Goal: Check status: Check status

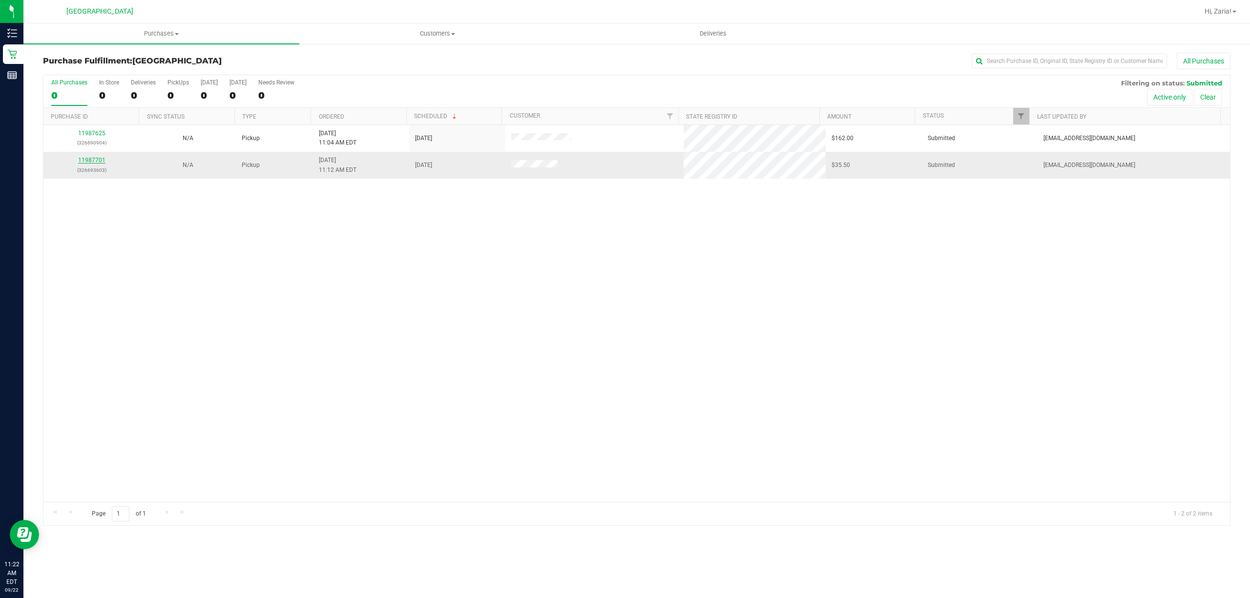
click at [97, 159] on link "11987701" at bounding box center [91, 160] width 27 height 7
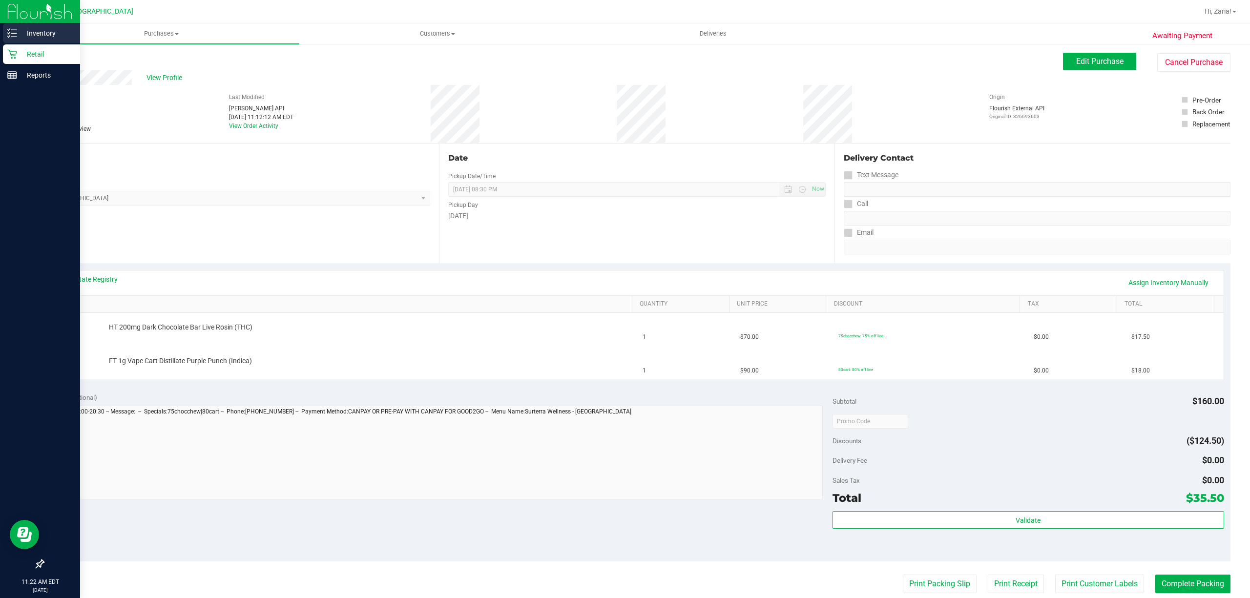
click at [43, 36] on p "Inventory" at bounding box center [46, 33] width 59 height 12
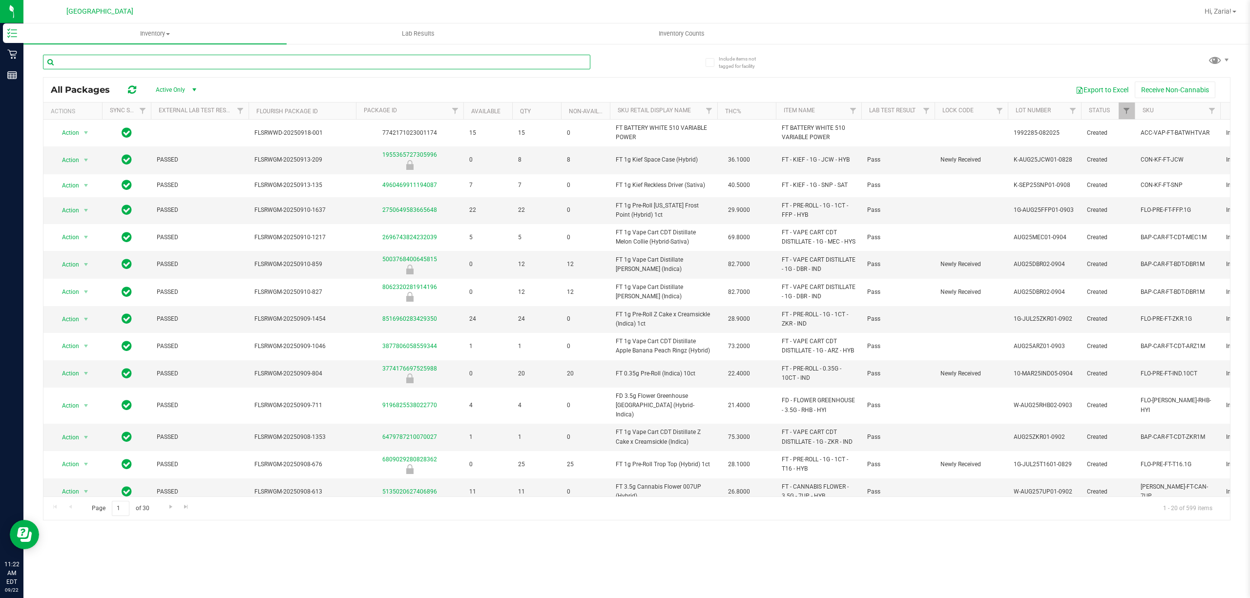
click at [94, 60] on input "text" at bounding box center [316, 62] width 547 height 15
type input "9809138447752844"
